Goal: Task Accomplishment & Management: Manage account settings

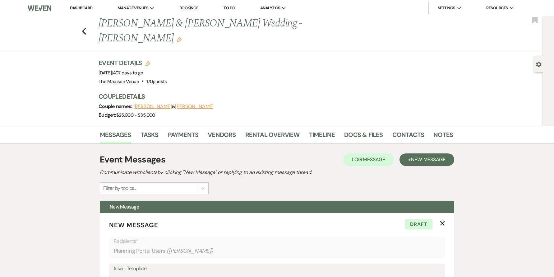
click at [81, 6] on link "Dashboard" at bounding box center [81, 7] width 22 height 5
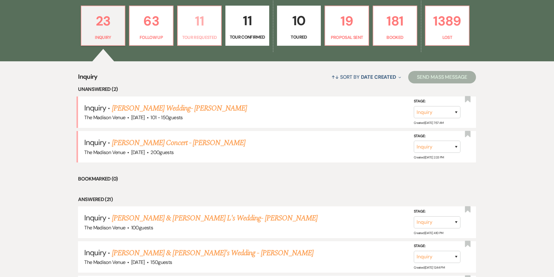
scroll to position [192, 0]
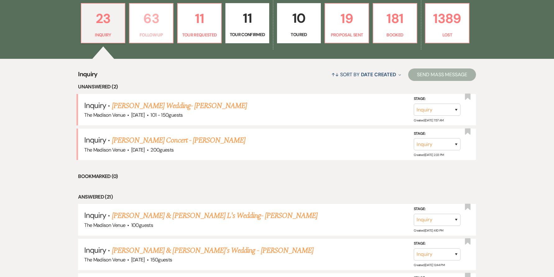
click at [150, 25] on p "63" at bounding box center [151, 18] width 36 height 21
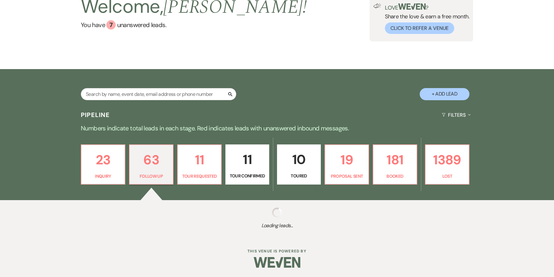
scroll to position [192, 0]
select select "9"
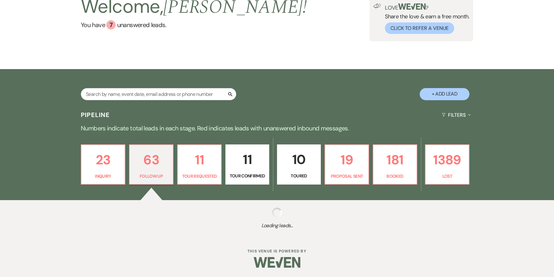
select select "9"
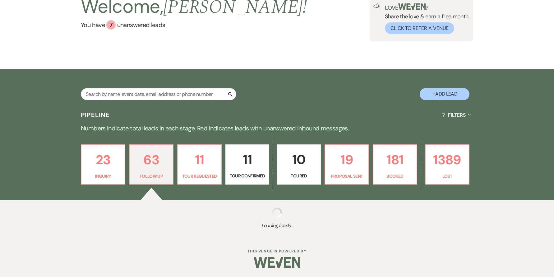
select select "9"
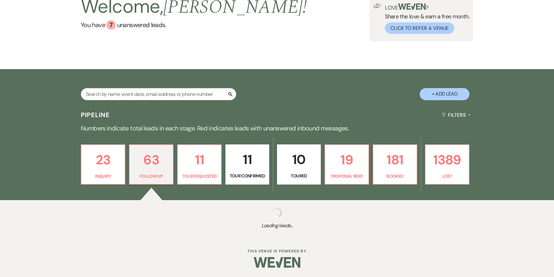
select select "9"
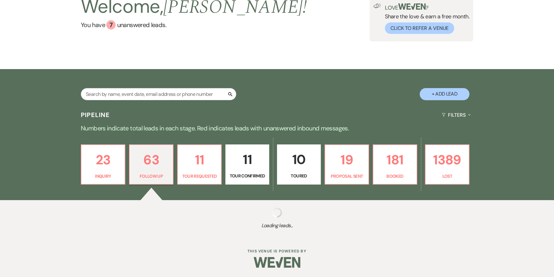
select select "9"
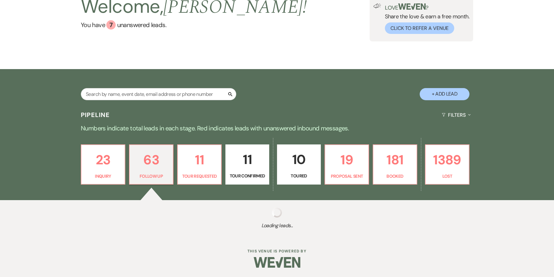
select select "9"
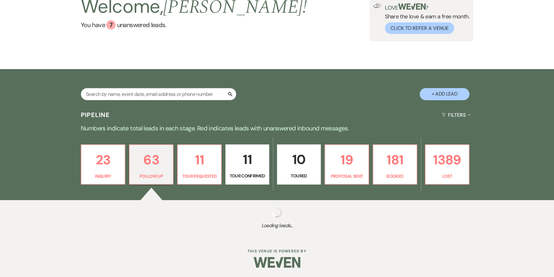
select select "9"
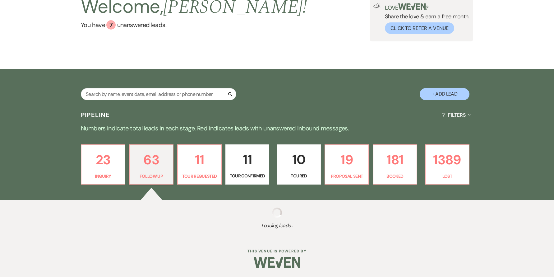
select select "9"
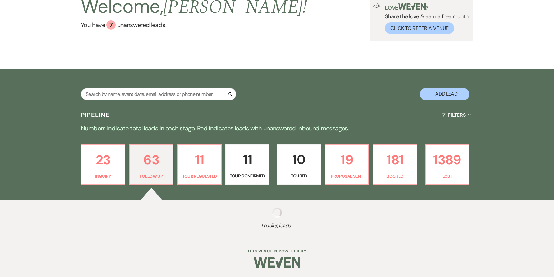
select select "9"
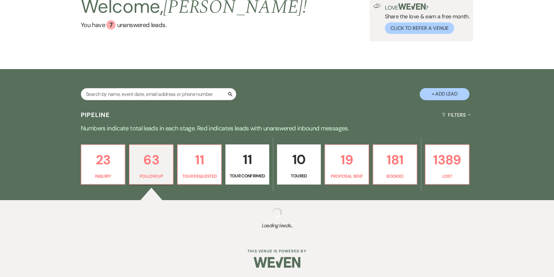
select select "9"
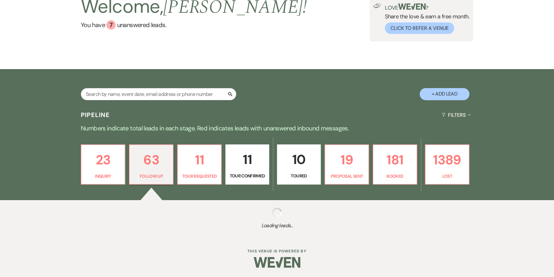
select select "9"
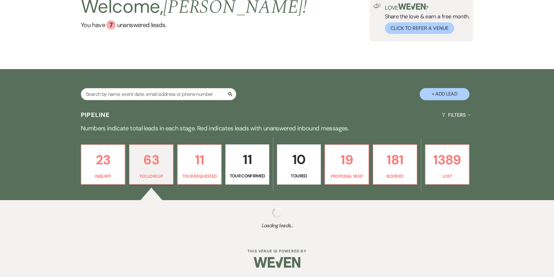
select select "9"
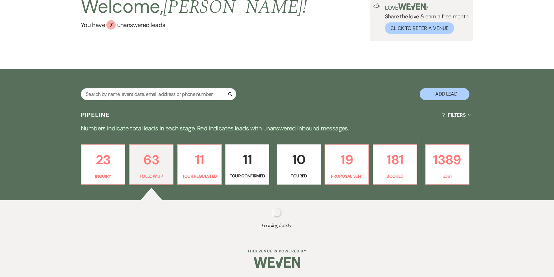
select select "9"
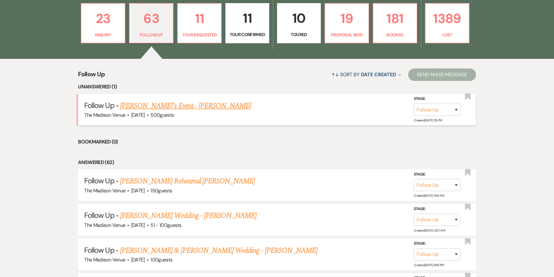
click at [156, 105] on link "[PERSON_NAME]'s Event - [PERSON_NAME]" at bounding box center [185, 105] width 131 height 11
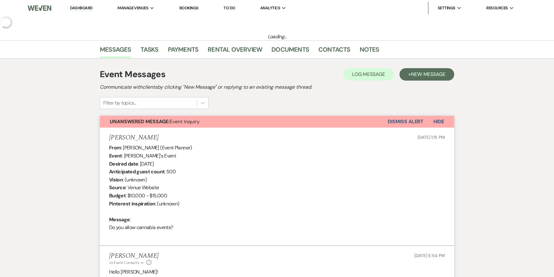
select select "9"
select select "5"
select select "13"
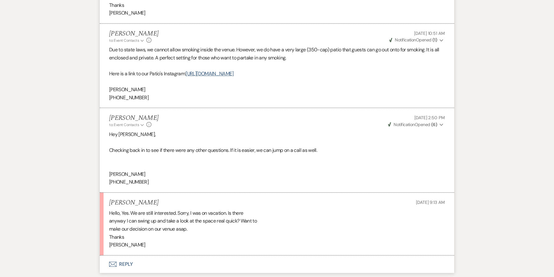
scroll to position [1288, 0]
